Goal: Find specific fact: Find contact information

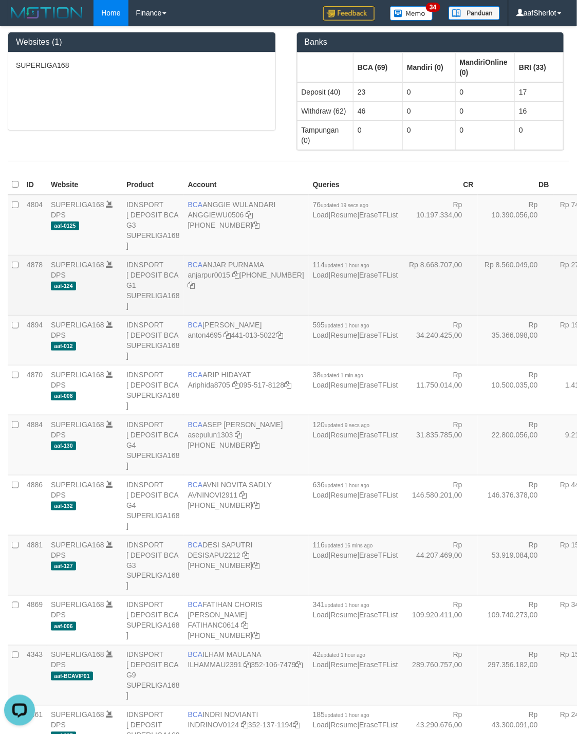
drag, startPoint x: 371, startPoint y: 304, endPoint x: 378, endPoint y: 305, distance: 7.4
click at [402, 305] on td "Rp 8.668.707,00" at bounding box center [440, 285] width 76 height 60
click at [478, 280] on td "- - -" at bounding box center [516, 285] width 76 height 60
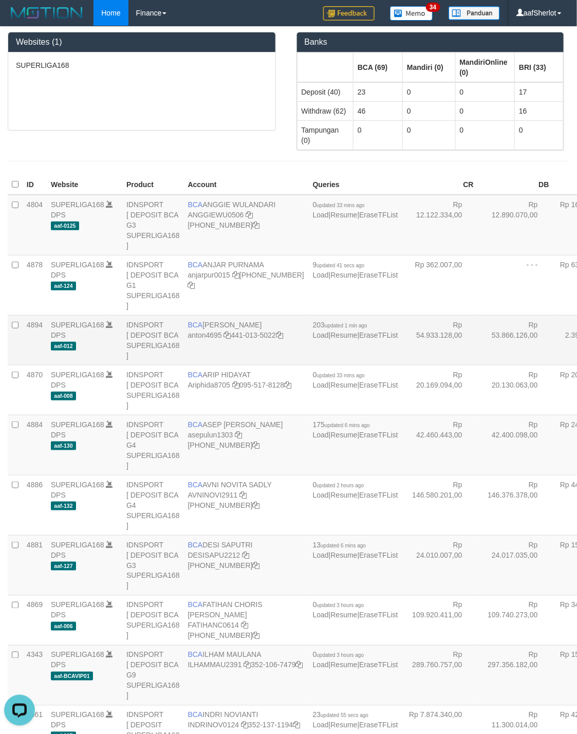
click at [402, 365] on td "Rp 54.933.128,00" at bounding box center [440, 340] width 76 height 50
click at [478, 251] on td "Rp 12.890.070,00" at bounding box center [516, 225] width 76 height 61
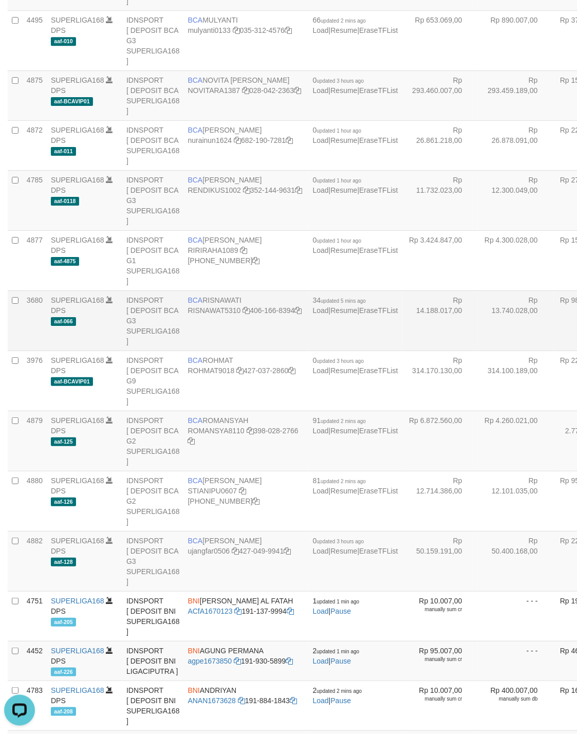
click at [402, 351] on td "Rp 14.188.017,00" at bounding box center [440, 320] width 76 height 60
drag, startPoint x: 458, startPoint y: 404, endPoint x: 458, endPoint y: 385, distance: 18.5
click at [478, 351] on td "Rp 15.140.035,00" at bounding box center [516, 320] width 76 height 60
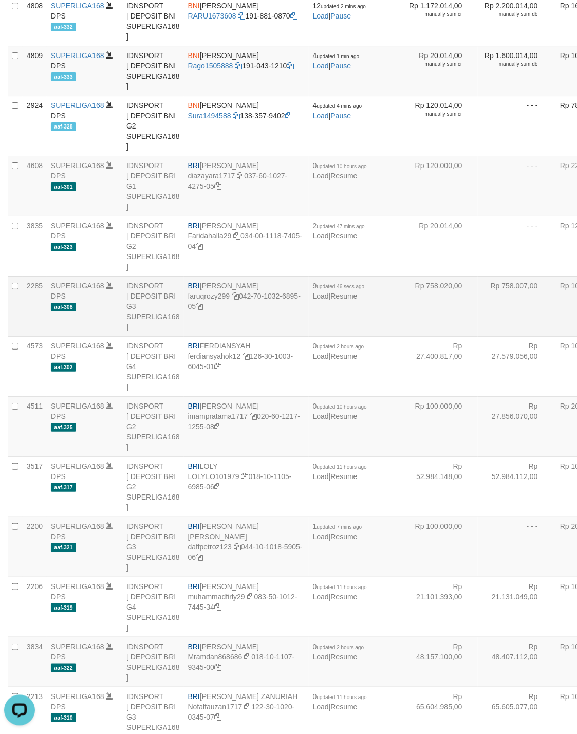
click at [478, 336] on td "Rp 758.007,00" at bounding box center [516, 306] width 76 height 60
click at [200, 336] on td "BRI FARUQ ROZY PAHLEVI faruqrozy299 042-70-1032-6895-05" at bounding box center [246, 306] width 125 height 60
click at [199, 336] on td "BRI FARUQ ROZY PAHLEVI faruqrozy299 042-70-1032-6895-05" at bounding box center [246, 306] width 125 height 60
copy td "BRI FARUQ ROZY PAHLEVI"
click at [199, 336] on td "BRI FARUQ ROZY PAHLEVI faruqrozy299 042-70-1032-6895-05" at bounding box center [246, 306] width 125 height 60
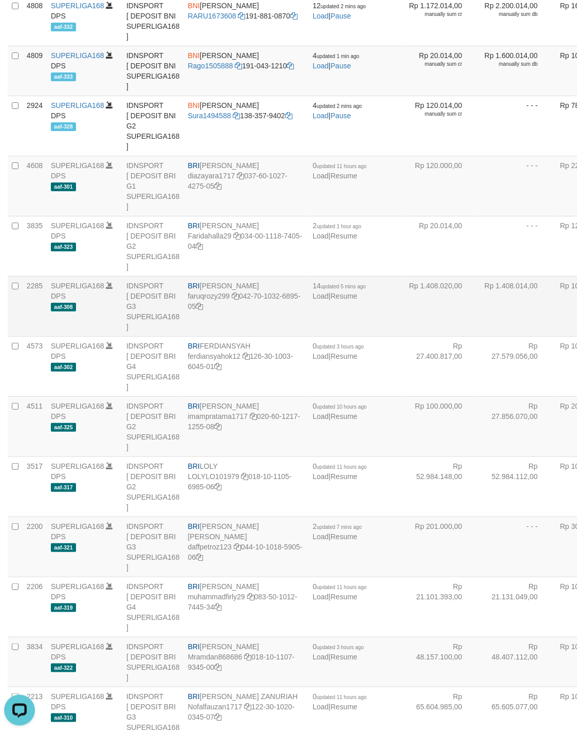
click at [402, 336] on td "Rp 1.408.020,00" at bounding box center [440, 306] width 76 height 60
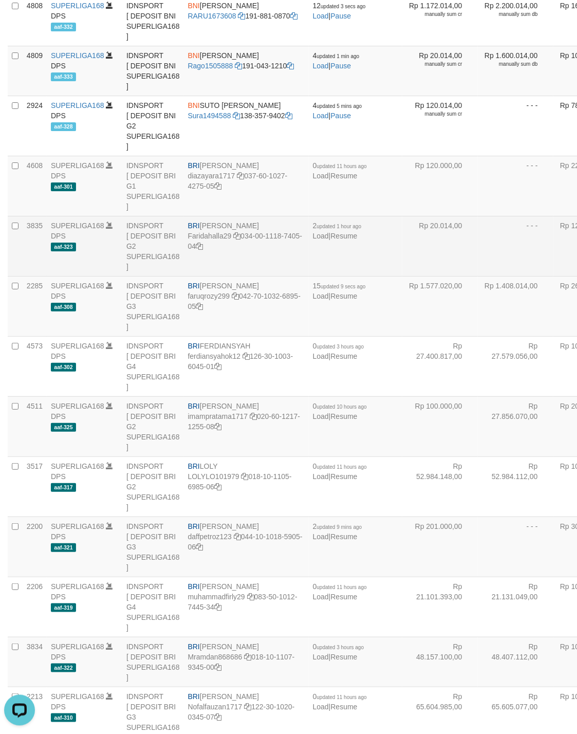
drag, startPoint x: 361, startPoint y: 341, endPoint x: 362, endPoint y: 346, distance: 5.2
click at [402, 276] on td "Rp 20.014,00" at bounding box center [440, 246] width 76 height 60
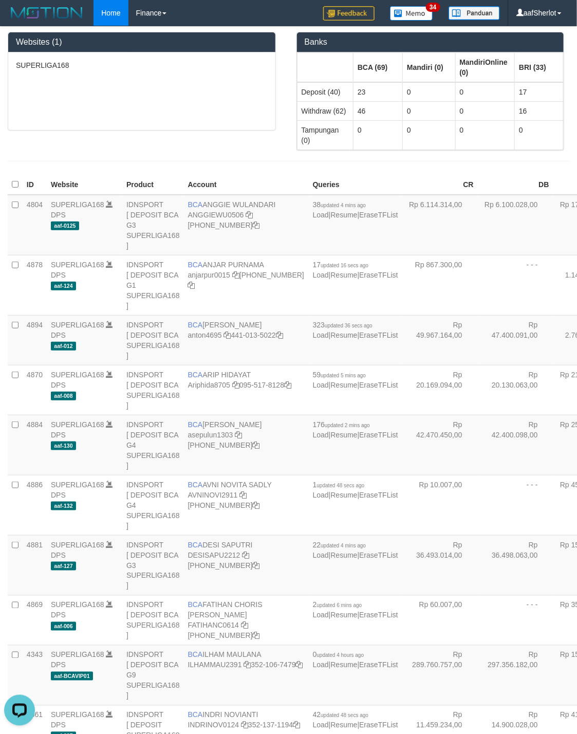
scroll to position [1808, 0]
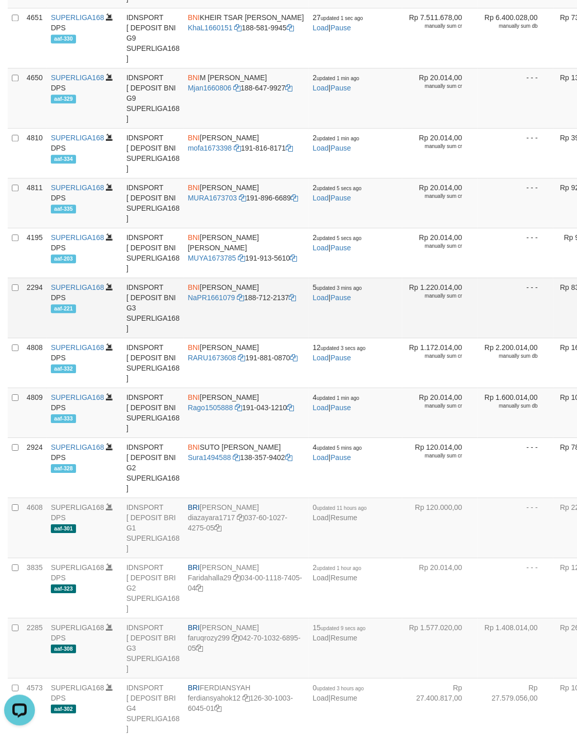
click at [478, 338] on td "- - -" at bounding box center [516, 308] width 76 height 60
click at [199, 291] on span "BNI" at bounding box center [194, 287] width 12 height 8
click at [199, 338] on td "BNI NAUFAL ADHANAN SATRIYA PRATAMA NaPR1661079 188-712-2137" at bounding box center [246, 308] width 125 height 60
copy td "BNI NAUFAL ADHANAN SATRIYA PRATAMA"
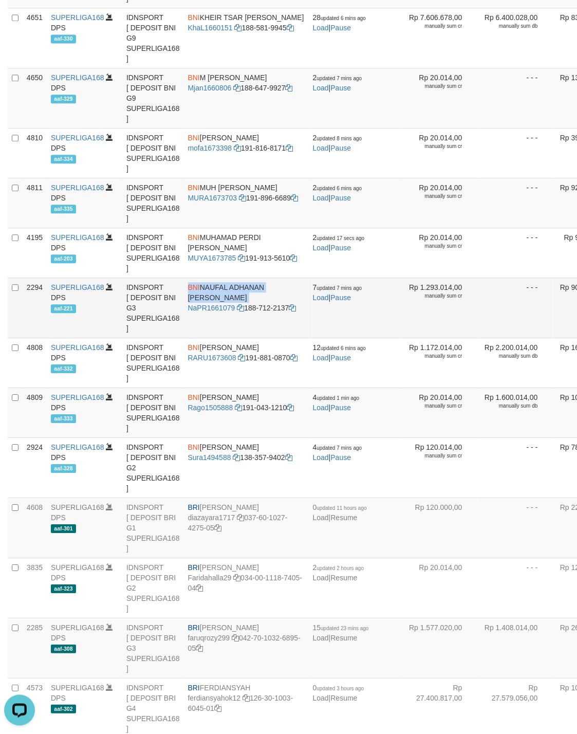
click at [199, 338] on td "BNI NAUFAL ADHANAN SATRIYA PRATAMA NaPR1661079 188-712-2137" at bounding box center [246, 308] width 125 height 60
click at [478, 228] on td "- - -" at bounding box center [516, 203] width 76 height 50
